Goal: Information Seeking & Learning: Check status

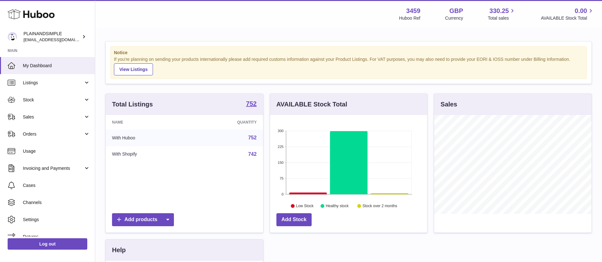
scroll to position [99, 157]
click at [53, 84] on span "Listings" at bounding box center [53, 83] width 61 height 6
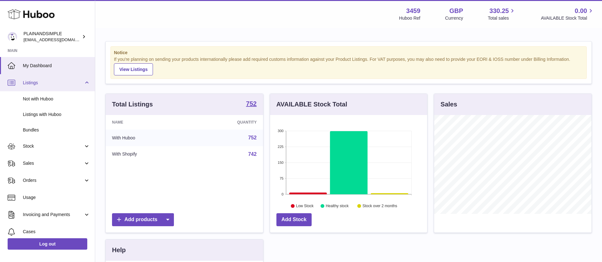
click at [56, 85] on span "Listings" at bounding box center [53, 83] width 61 height 6
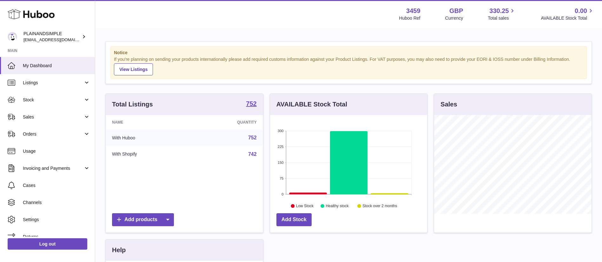
drag, startPoint x: 61, startPoint y: 103, endPoint x: 75, endPoint y: 109, distance: 15.5
click at [61, 103] on link "Stock" at bounding box center [47, 99] width 95 height 17
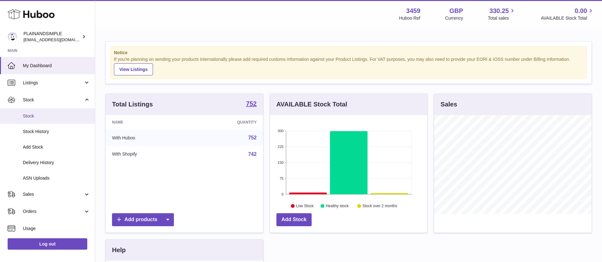
click at [66, 123] on link "Stock" at bounding box center [47, 116] width 95 height 16
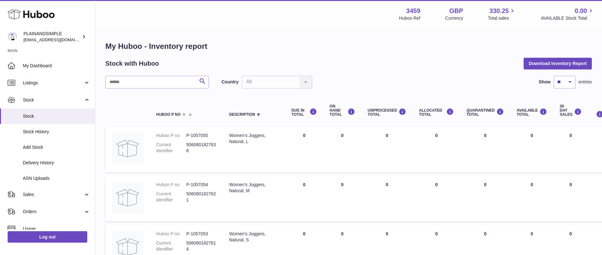
click at [151, 81] on input "text" at bounding box center [156, 82] width 103 height 13
paste input "******"
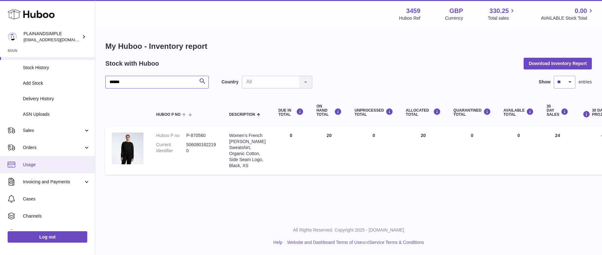
scroll to position [86, 0]
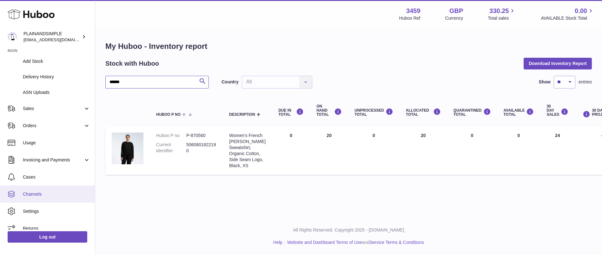
type input "******"
click at [52, 196] on span "Channels" at bounding box center [56, 194] width 67 height 6
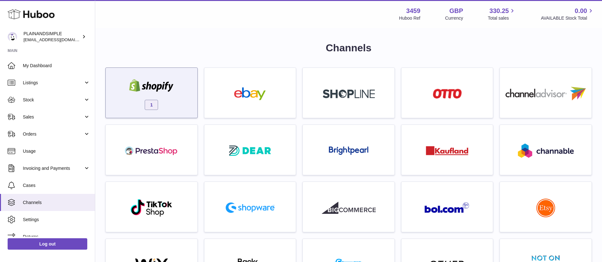
click at [165, 92] on div at bounding box center [151, 86] width 54 height 14
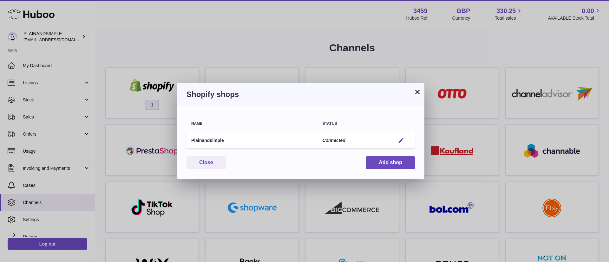
click at [402, 139] on em "button" at bounding box center [401, 140] width 7 height 7
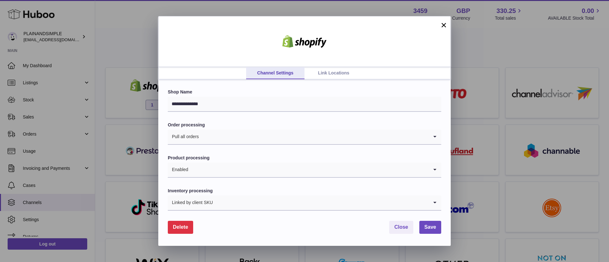
click at [447, 25] on button "×" at bounding box center [444, 25] width 8 height 8
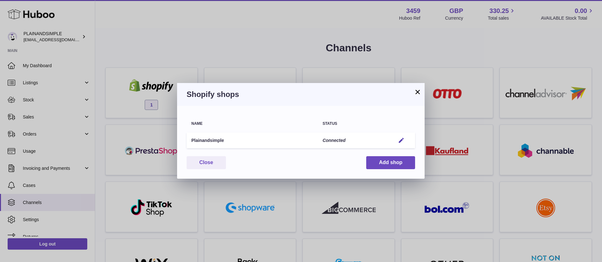
click at [418, 92] on button "×" at bounding box center [417, 92] width 8 height 8
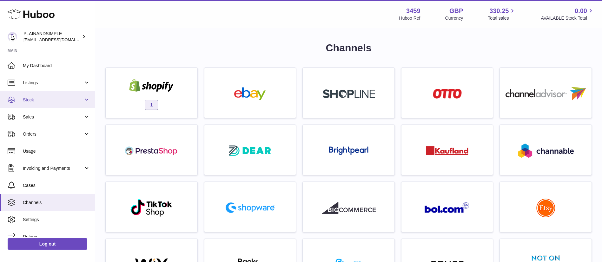
click at [44, 107] on link "Stock" at bounding box center [47, 99] width 95 height 17
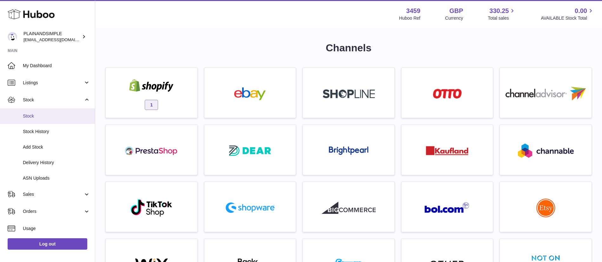
click at [60, 120] on link "Stock" at bounding box center [47, 116] width 95 height 16
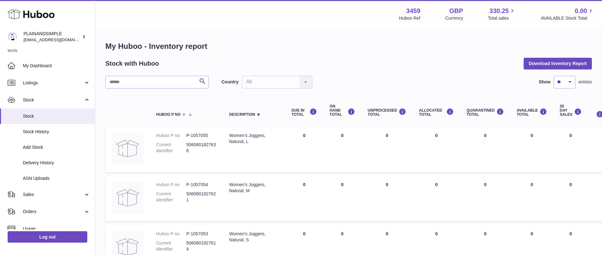
click at [516, 113] on div "AVAILABLE Total" at bounding box center [531, 112] width 30 height 9
click at [516, 112] on div "AVAILABLE Total" at bounding box center [531, 112] width 30 height 9
click at [566, 85] on select "** ** ** ***" at bounding box center [564, 82] width 22 height 13
select select "***"
click at [553, 76] on select "** ** ** ***" at bounding box center [564, 82] width 22 height 13
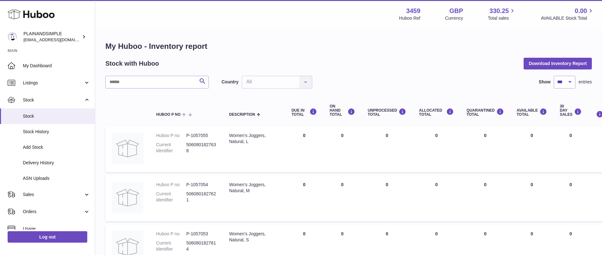
click at [516, 109] on div "AVAILABLE Total" at bounding box center [531, 112] width 30 height 9
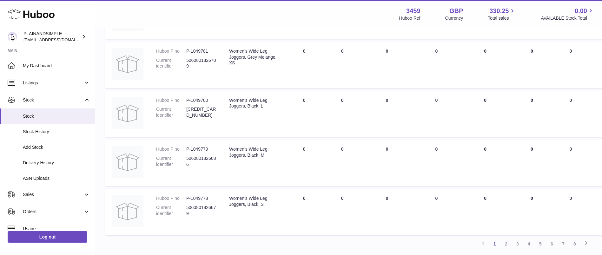
scroll to position [4865, 0]
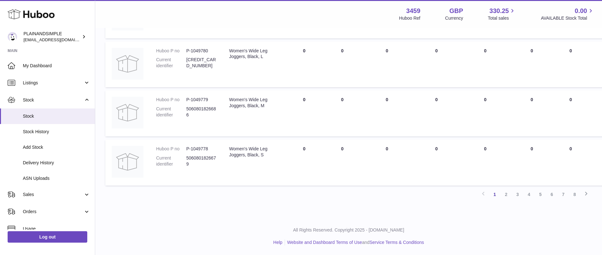
click at [586, 191] on icon at bounding box center [586, 194] width 8 height 8
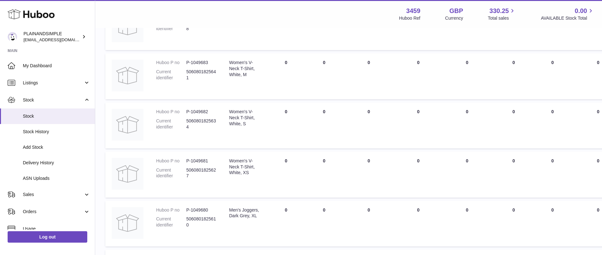
scroll to position [4849, 0]
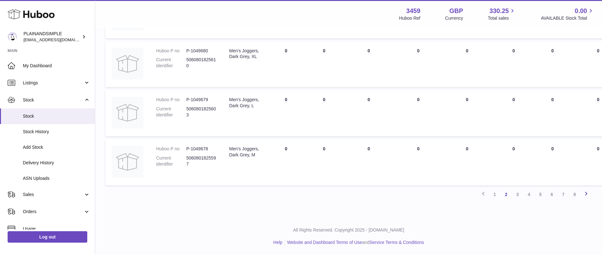
click at [583, 193] on icon at bounding box center [586, 194] width 8 height 8
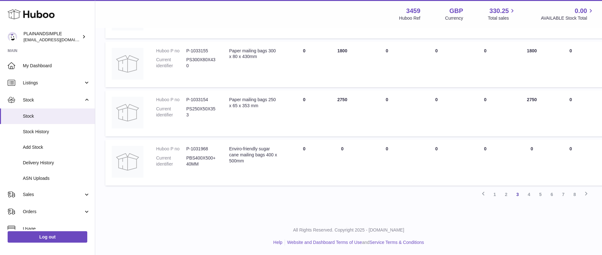
scroll to position [4860, 0]
click at [584, 193] on icon at bounding box center [586, 194] width 8 height 8
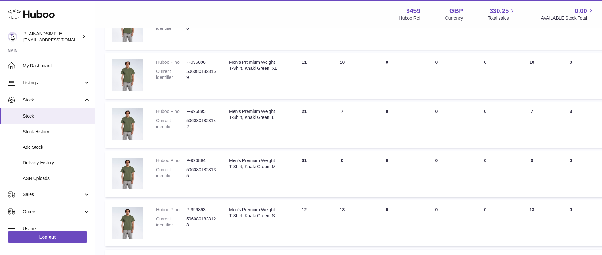
scroll to position [2787, 0]
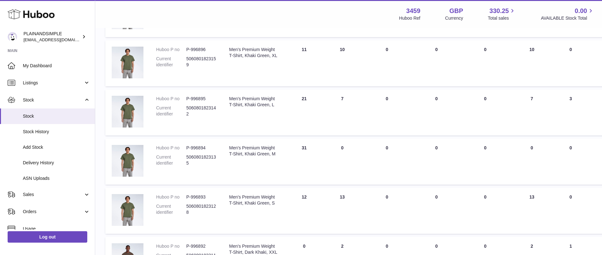
click at [200, 53] on dd "P-996896" at bounding box center [201, 50] width 30 height 6
copy dd "996896"
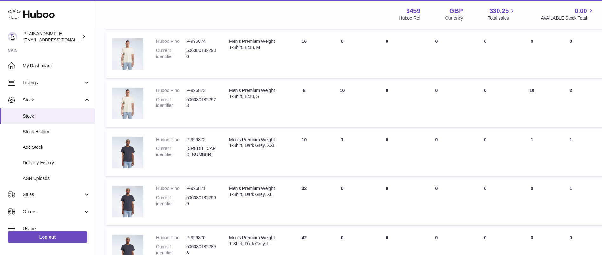
scroll to position [3881, 0]
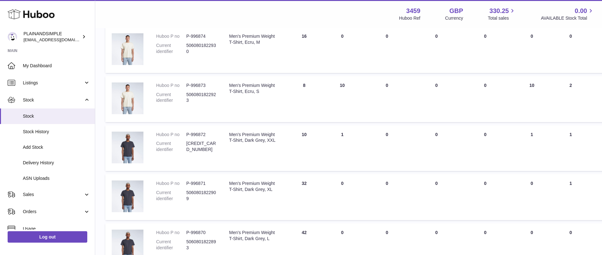
click at [204, 88] on dd "P-996873" at bounding box center [201, 85] width 30 height 6
copy dd "996873"
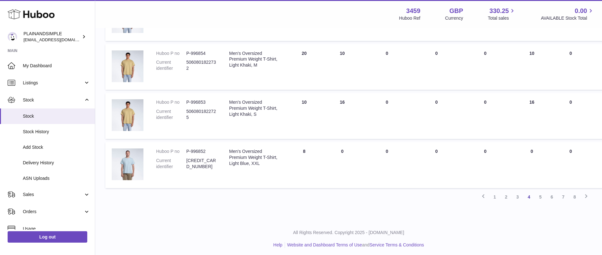
scroll to position [4880, 0]
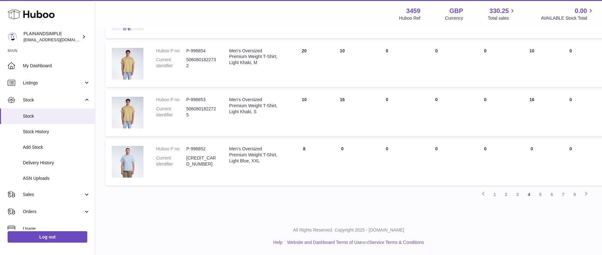
click at [200, 54] on dd "P-996854" at bounding box center [201, 51] width 30 height 6
click at [202, 54] on dd "P-996854" at bounding box center [201, 51] width 30 height 6
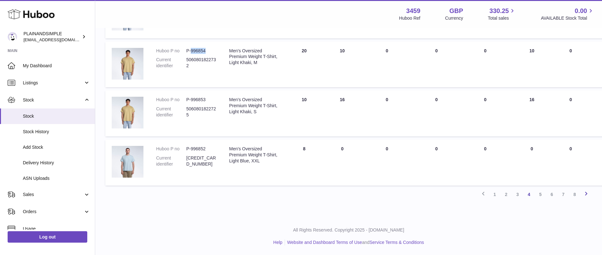
click at [588, 194] on icon at bounding box center [586, 194] width 8 height 8
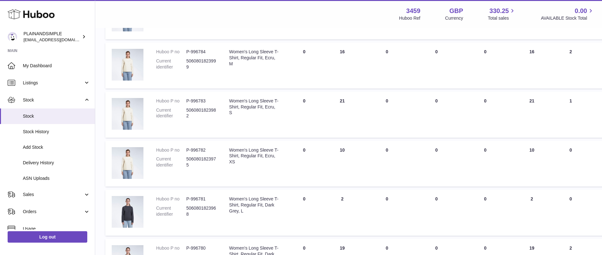
scroll to position [3405, 0]
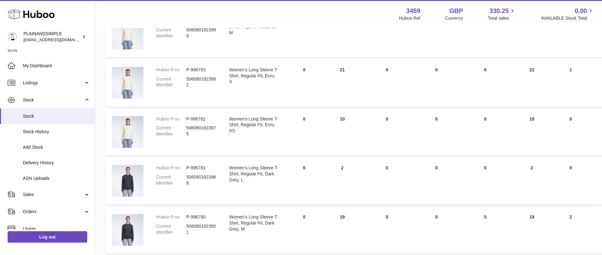
click at [196, 122] on dd "P-996782" at bounding box center [201, 119] width 30 height 6
click at [197, 122] on dd "P-996782" at bounding box center [201, 119] width 30 height 6
copy dd "996782"
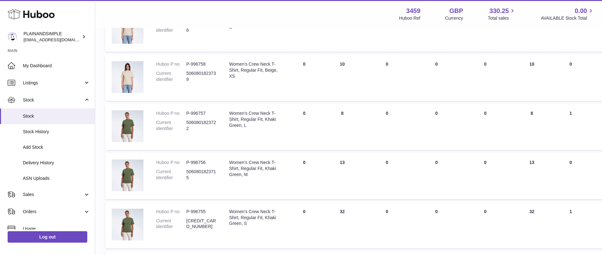
scroll to position [4642, 0]
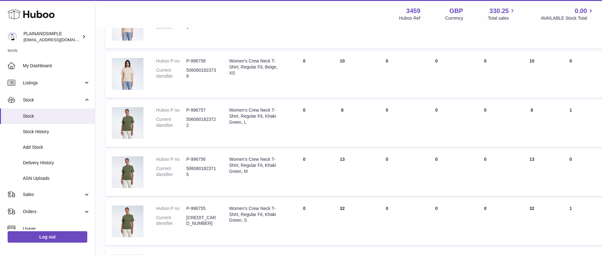
click at [198, 64] on dd "P-996758" at bounding box center [201, 61] width 30 height 6
copy dd "996758"
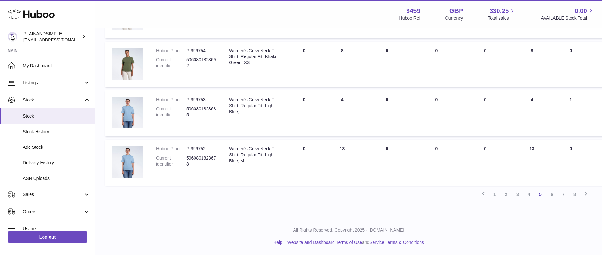
scroll to position [4876, 0]
click at [586, 194] on icon at bounding box center [586, 194] width 8 height 8
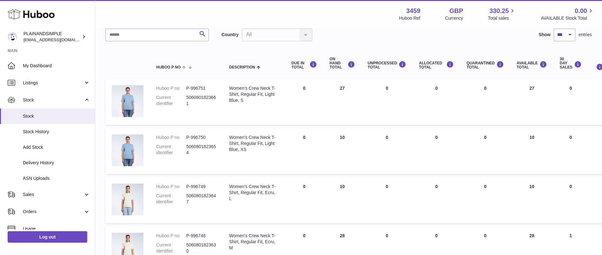
scroll to position [76, 0]
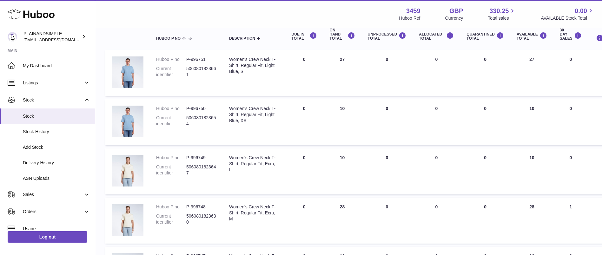
click at [194, 107] on dd "P-996750" at bounding box center [201, 109] width 30 height 6
copy dd "996750"
click at [199, 158] on dd "P-996749" at bounding box center [201, 158] width 30 height 6
click at [200, 158] on dd "P-996749" at bounding box center [201, 158] width 30 height 6
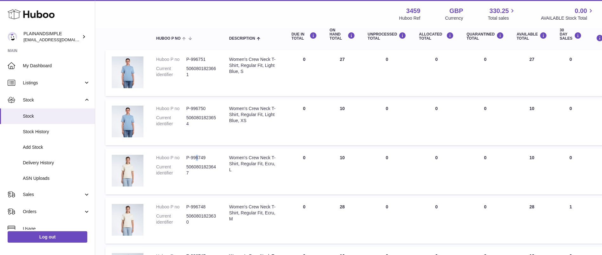
click at [200, 158] on dd "P-996749" at bounding box center [201, 158] width 30 height 6
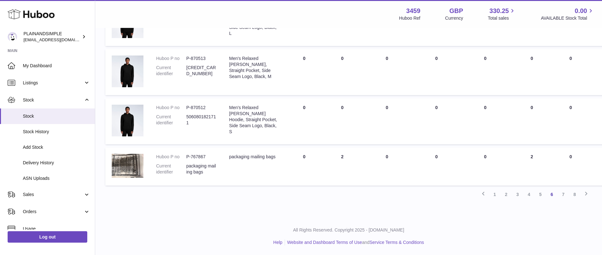
scroll to position [5165, 0]
copy dd "870519"
click at [588, 193] on icon at bounding box center [586, 194] width 8 height 8
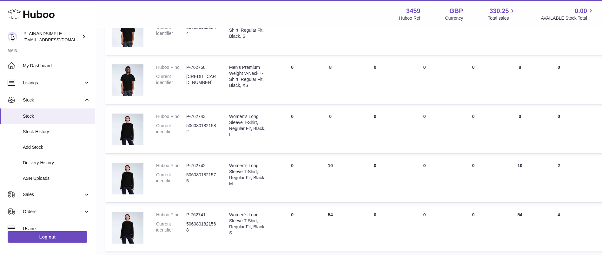
scroll to position [932, 0]
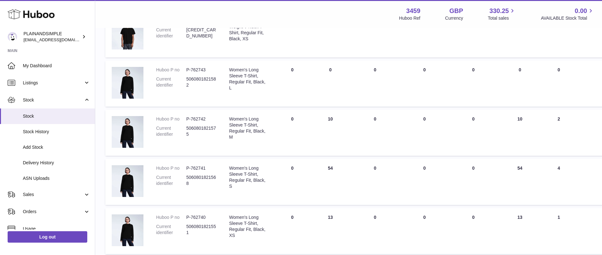
click at [202, 122] on dd "P-762742" at bounding box center [201, 119] width 30 height 6
copy dd "762742"
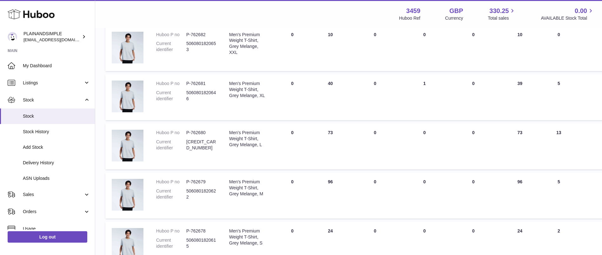
scroll to position [3976, 0]
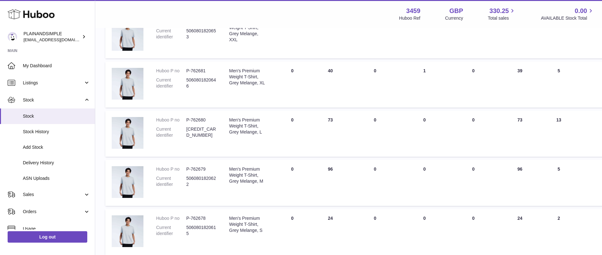
click at [202, 25] on dd "P-762682" at bounding box center [201, 22] width 30 height 6
copy dd "762682"
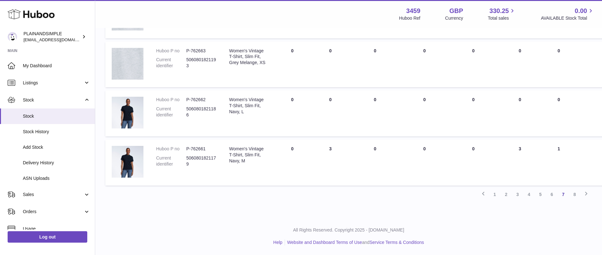
click at [585, 195] on icon at bounding box center [586, 194] width 8 height 8
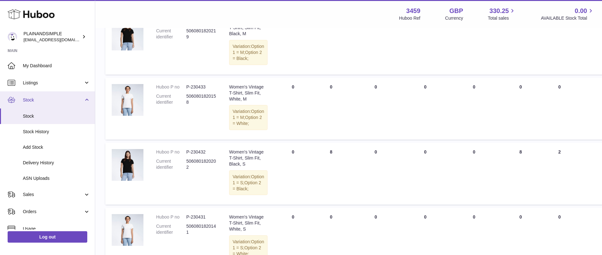
scroll to position [2528, 0]
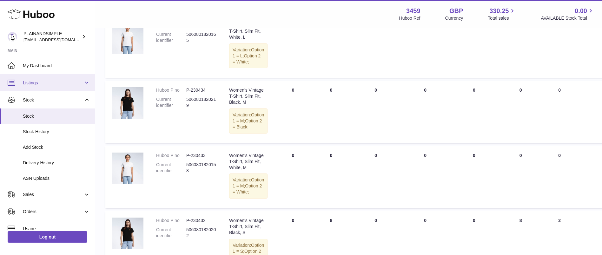
click at [72, 89] on link "Listings" at bounding box center [47, 82] width 95 height 17
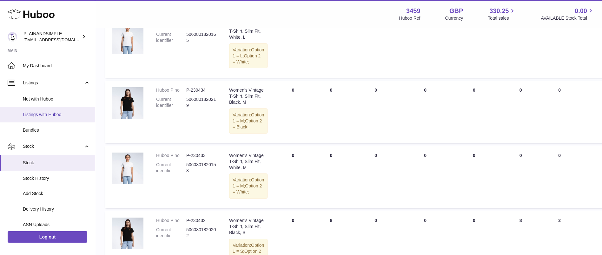
click at [58, 110] on link "Listings with Huboo" at bounding box center [47, 115] width 95 height 16
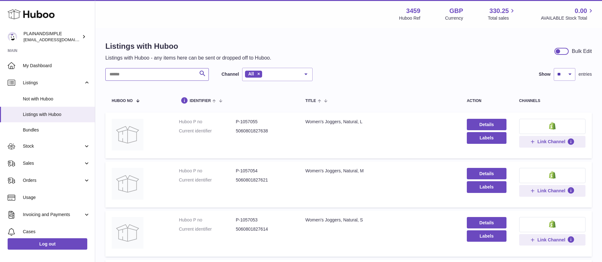
click at [138, 80] on input "text" at bounding box center [156, 74] width 103 height 13
paste input "**********"
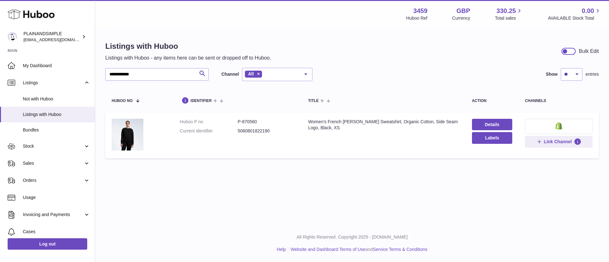
click at [252, 121] on dd "P-870560" at bounding box center [266, 122] width 58 height 6
copy dd "870560"
click at [169, 76] on input "**********" at bounding box center [156, 74] width 103 height 13
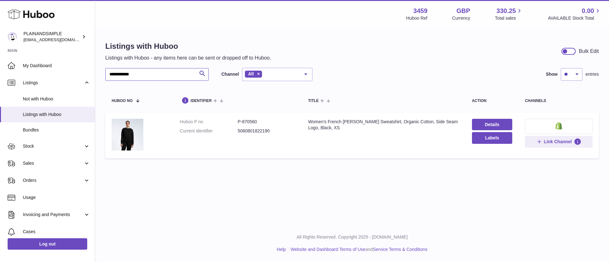
click at [169, 76] on input "**********" at bounding box center [156, 74] width 103 height 13
paste input "text"
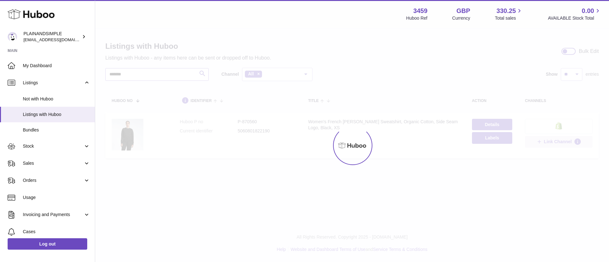
type input "*******"
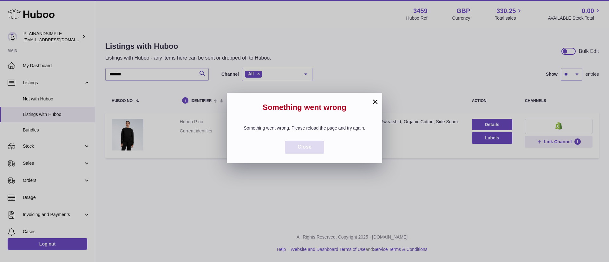
click at [310, 150] on span "Close" at bounding box center [304, 146] width 14 height 5
